Goal: Task Accomplishment & Management: Complete application form

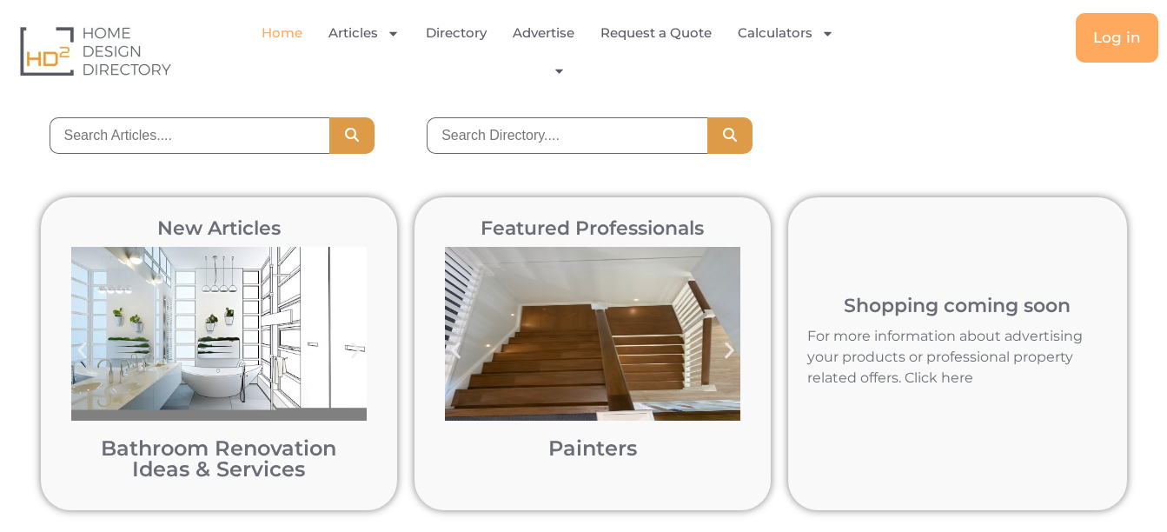
scroll to position [184, 0]
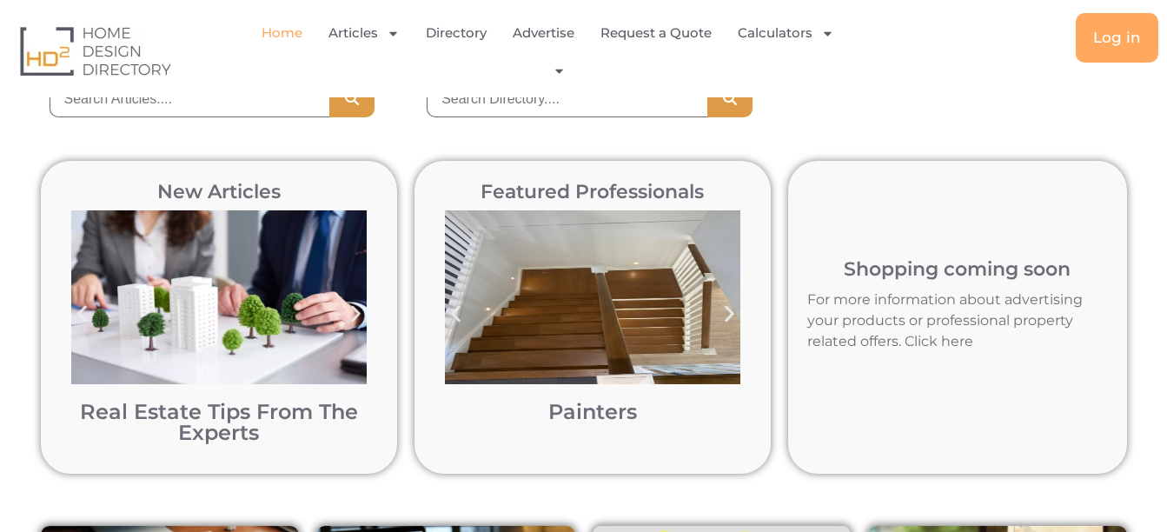
click at [538, 407] on h2 "Painters" at bounding box center [592, 411] width 295 height 21
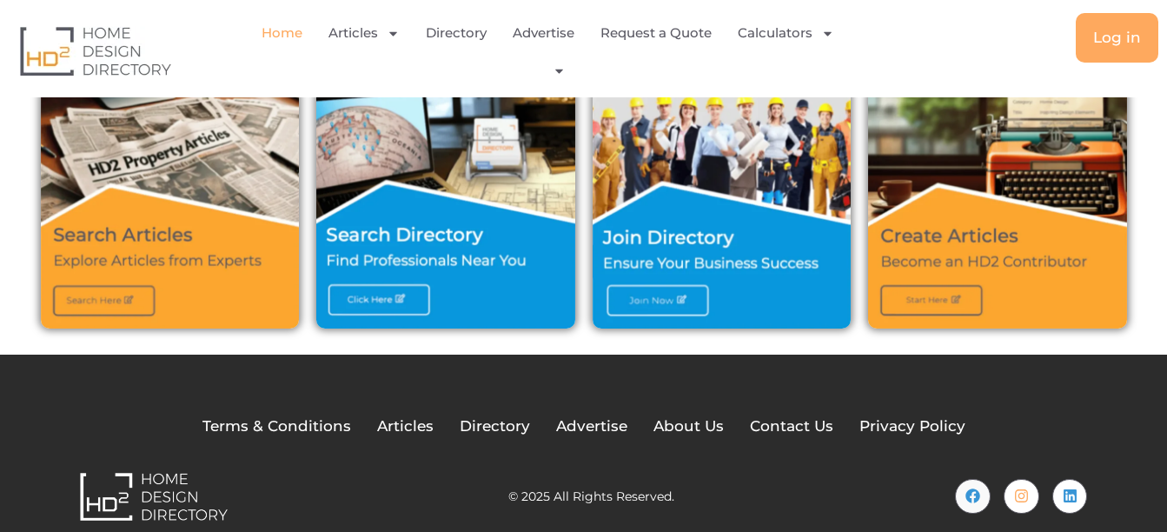
scroll to position [618, 0]
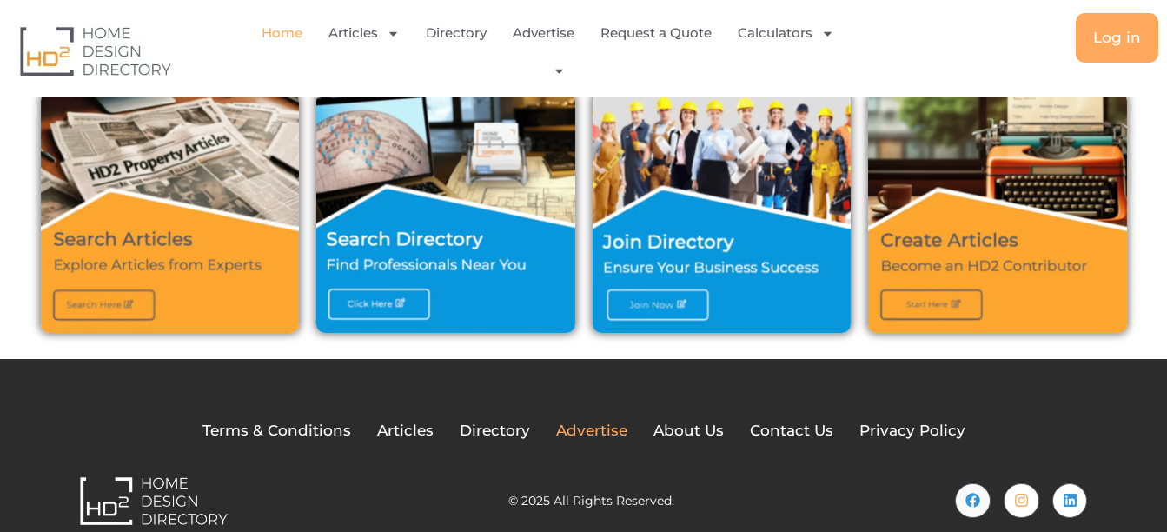
click at [612, 430] on span "Advertise" at bounding box center [591, 431] width 71 height 23
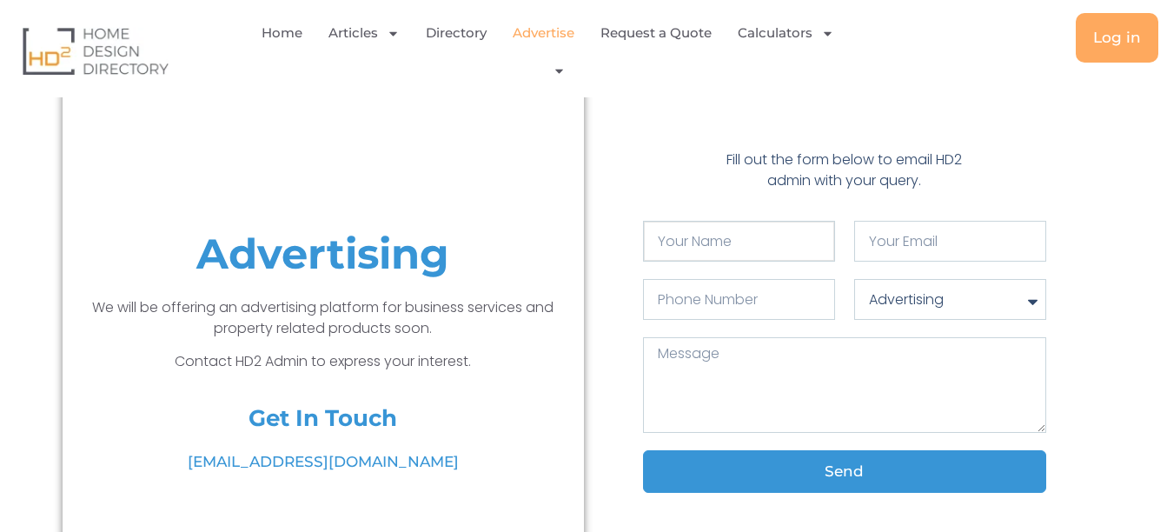
click at [695, 247] on input "Your Name" at bounding box center [739, 241] width 192 height 41
type input "Construction hyper"
type input "[EMAIL_ADDRESS][DOMAIN_NAME]"
type input "0601123456"
